Goal: Find specific page/section: Find specific page/section

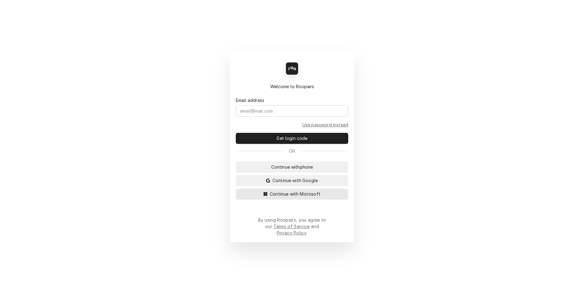
click at [296, 197] on span "Continue with Microsoft" at bounding box center [295, 193] width 53 height 6
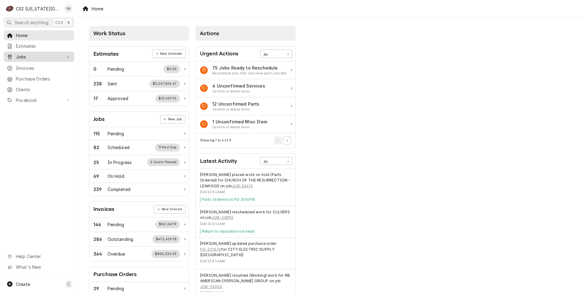
click at [29, 54] on span "Jobs" at bounding box center [39, 56] width 46 height 6
click at [25, 66] on span "Jobs" at bounding box center [43, 67] width 55 height 6
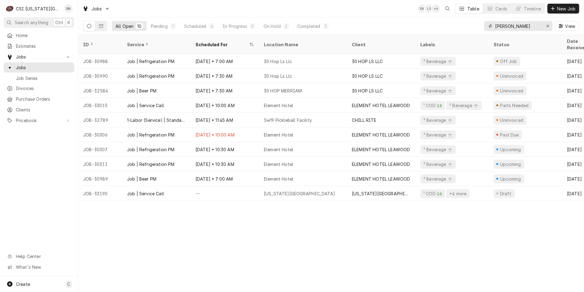
click at [522, 25] on input "sean" at bounding box center [518, 26] width 46 height 10
type input "s"
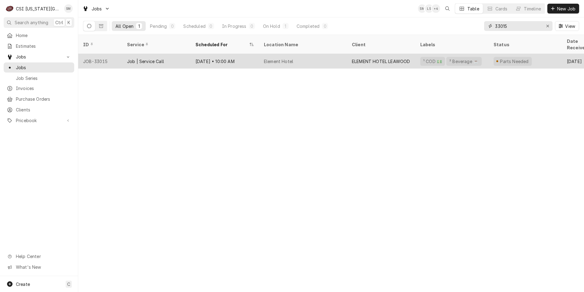
type input "33015"
click at [311, 54] on div "Element Hotel" at bounding box center [303, 61] width 88 height 15
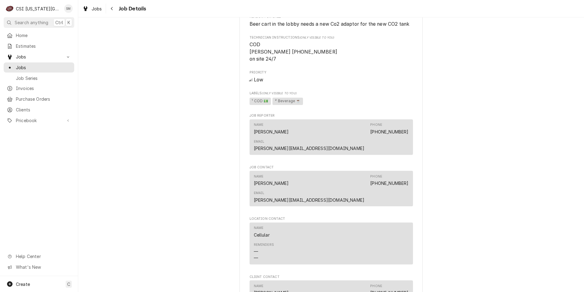
scroll to position [428, 0]
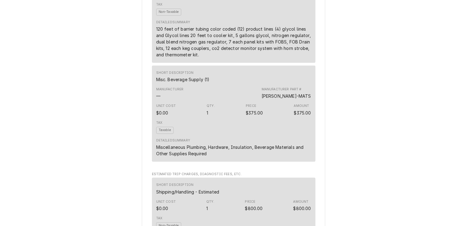
scroll to position [733, 0]
